Goal: Check status: Check status

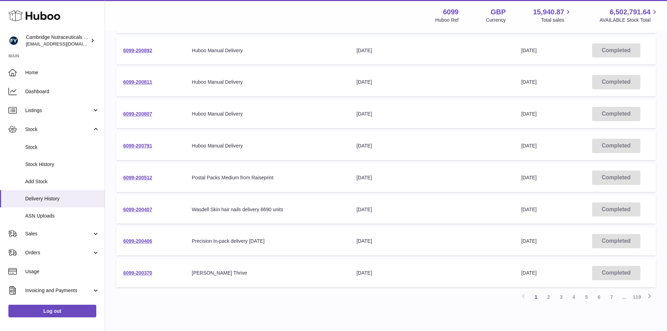
scroll to position [199, 0]
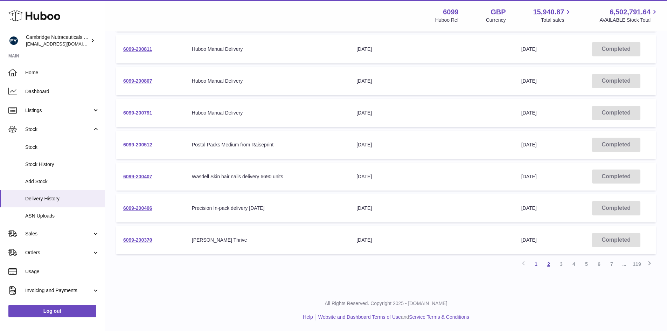
click at [549, 266] on link "2" at bounding box center [548, 264] width 13 height 13
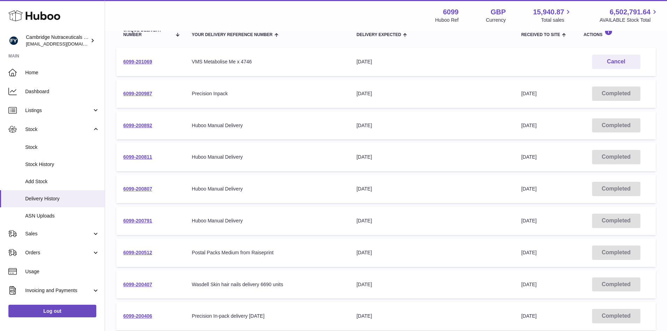
scroll to position [199, 0]
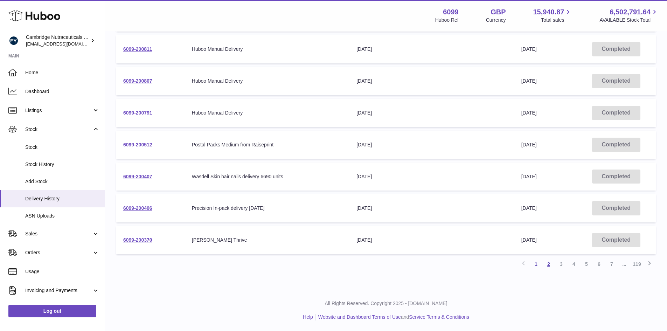
click at [550, 263] on link "2" at bounding box center [548, 264] width 13 height 13
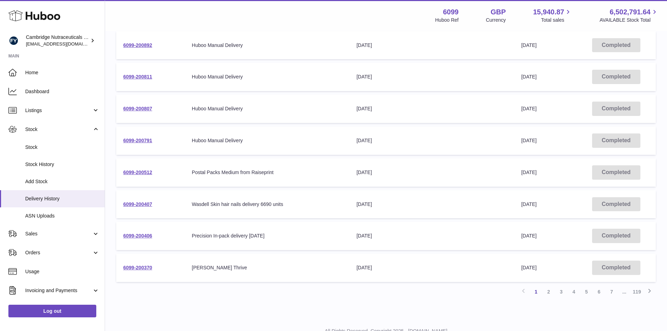
scroll to position [172, 0]
click at [548, 293] on link "2" at bounding box center [548, 291] width 13 height 13
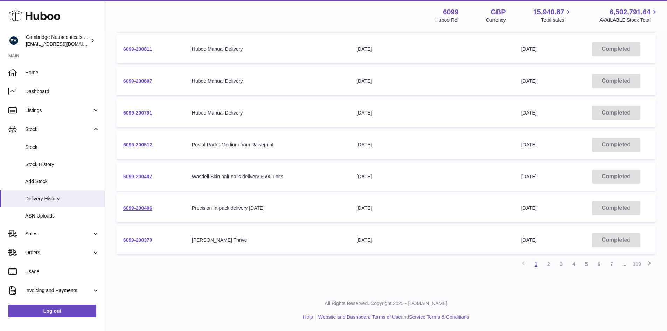
click at [536, 266] on link "1" at bounding box center [536, 264] width 13 height 13
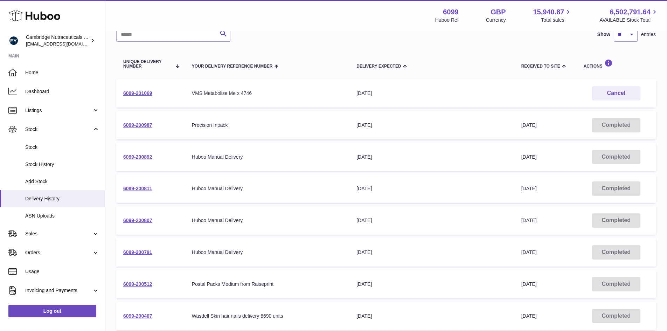
scroll to position [32, 0]
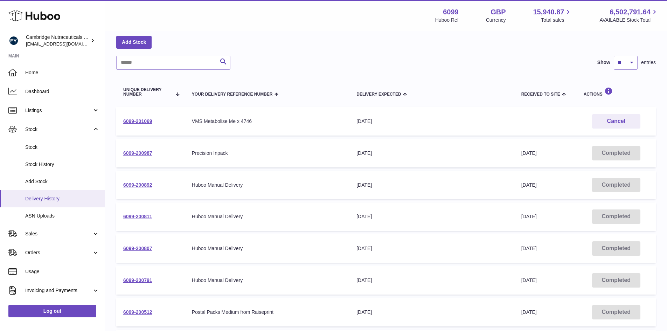
click at [51, 202] on span "Delivery History" at bounding box center [62, 198] width 74 height 7
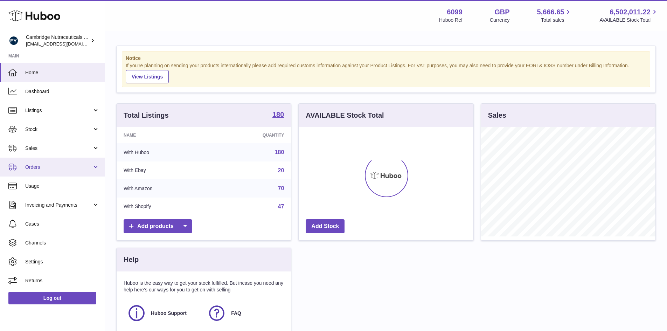
scroll to position [109, 175]
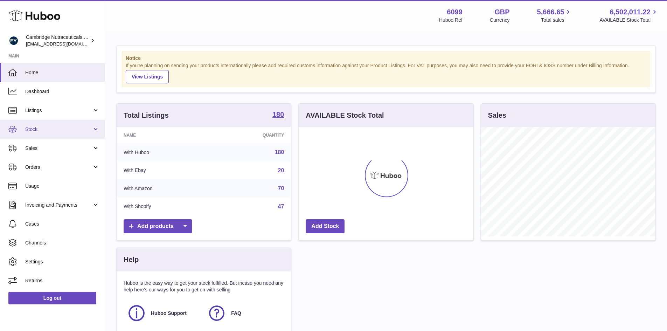
click at [59, 133] on link "Stock" at bounding box center [52, 129] width 105 height 19
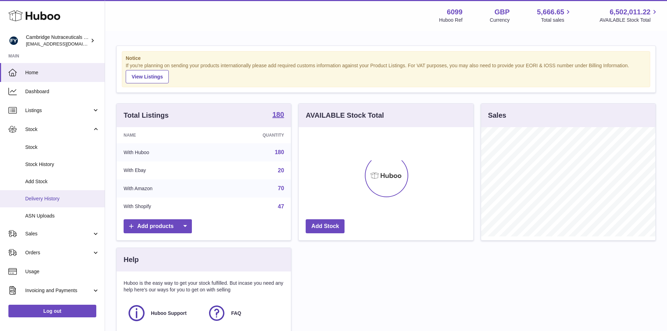
click at [60, 203] on link "Delivery History" at bounding box center [52, 198] width 105 height 17
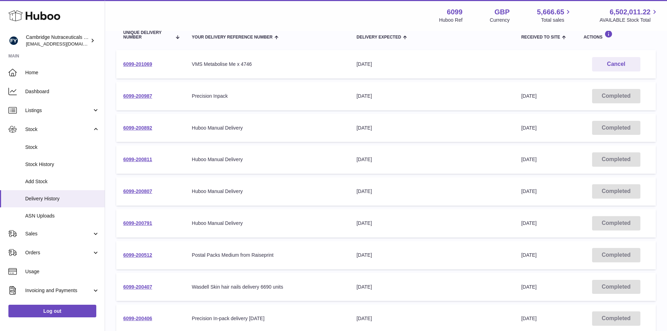
scroll to position [199, 0]
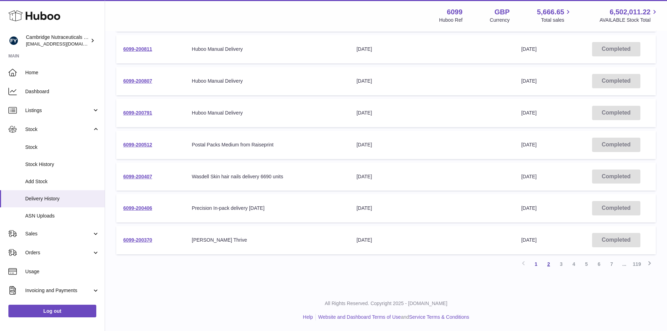
click at [551, 264] on link "2" at bounding box center [548, 264] width 13 height 13
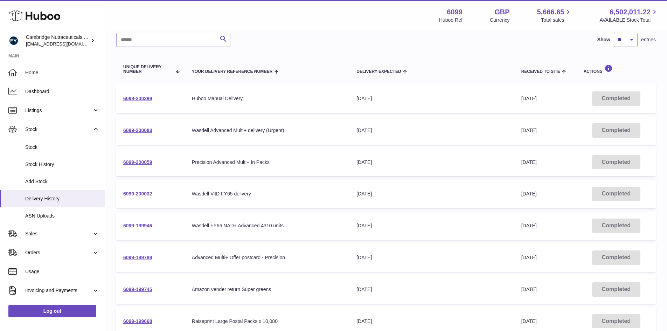
scroll to position [67, 0]
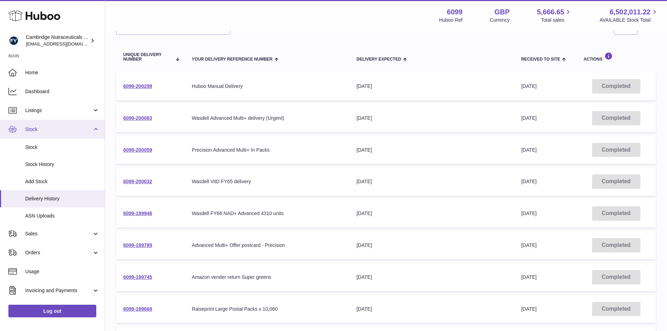
click at [41, 127] on span "Stock" at bounding box center [58, 129] width 67 height 7
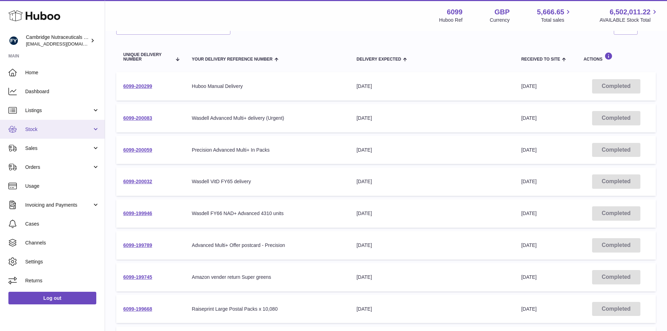
click at [41, 131] on span "Stock" at bounding box center [58, 129] width 67 height 7
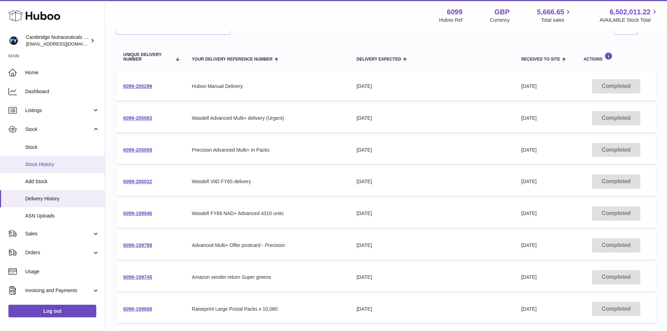
click at [47, 156] on link "Stock History" at bounding box center [52, 164] width 105 height 17
click at [48, 152] on link "Stock" at bounding box center [52, 147] width 105 height 17
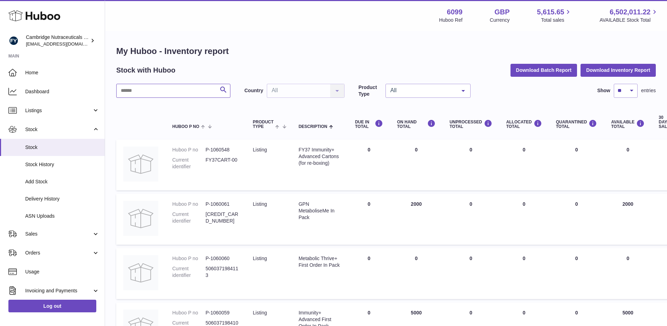
click at [157, 90] on input "text" at bounding box center [173, 91] width 114 height 14
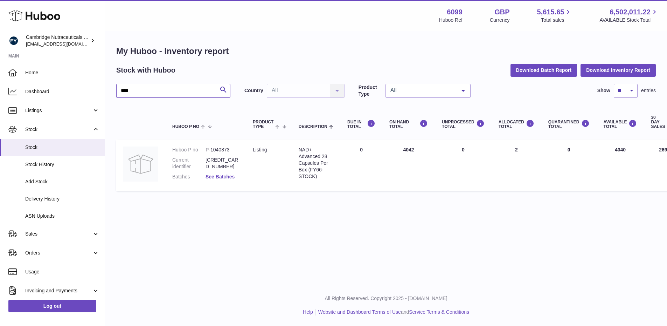
type input "****"
click at [229, 177] on link "See Batches" at bounding box center [220, 177] width 29 height 6
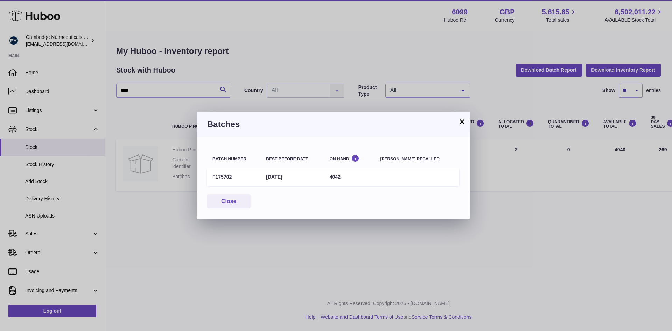
click at [463, 120] on button "×" at bounding box center [462, 121] width 8 height 8
